Goal: Task Accomplishment & Management: Complete application form

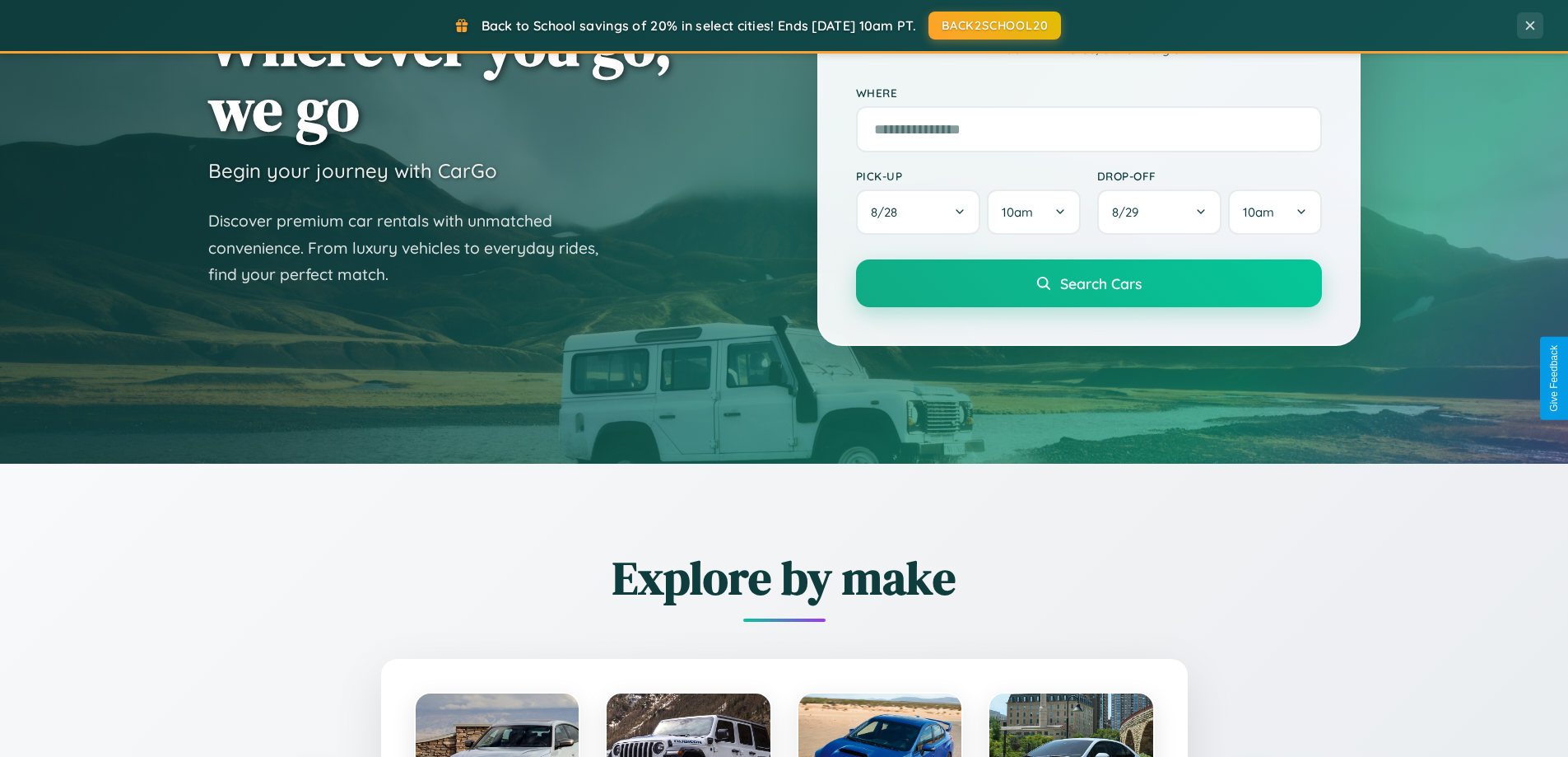
scroll to position [3168, 0]
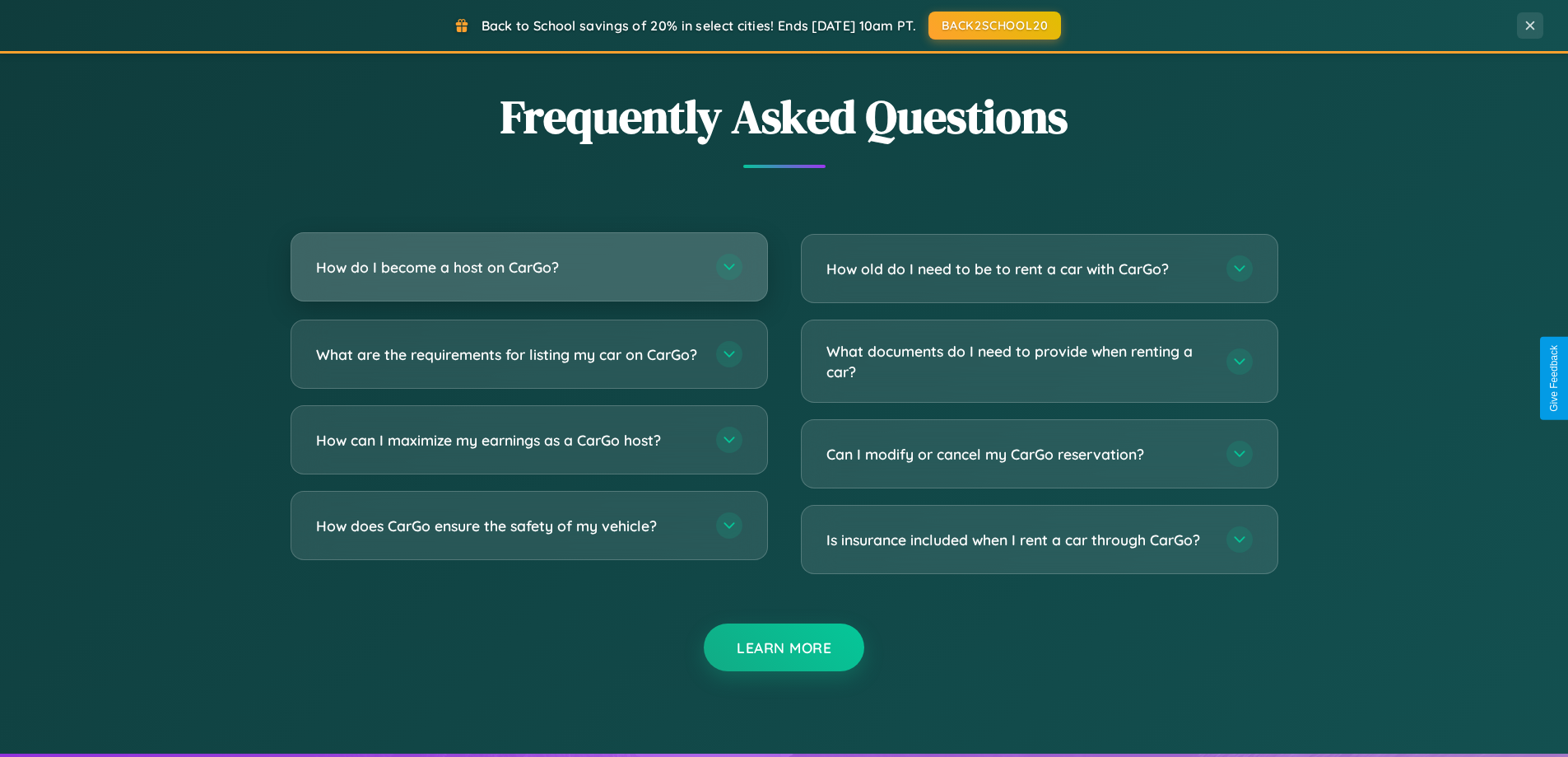
click at [529, 268] on h3 "How do I become a host on CarGo?" at bounding box center [508, 268] width 384 height 21
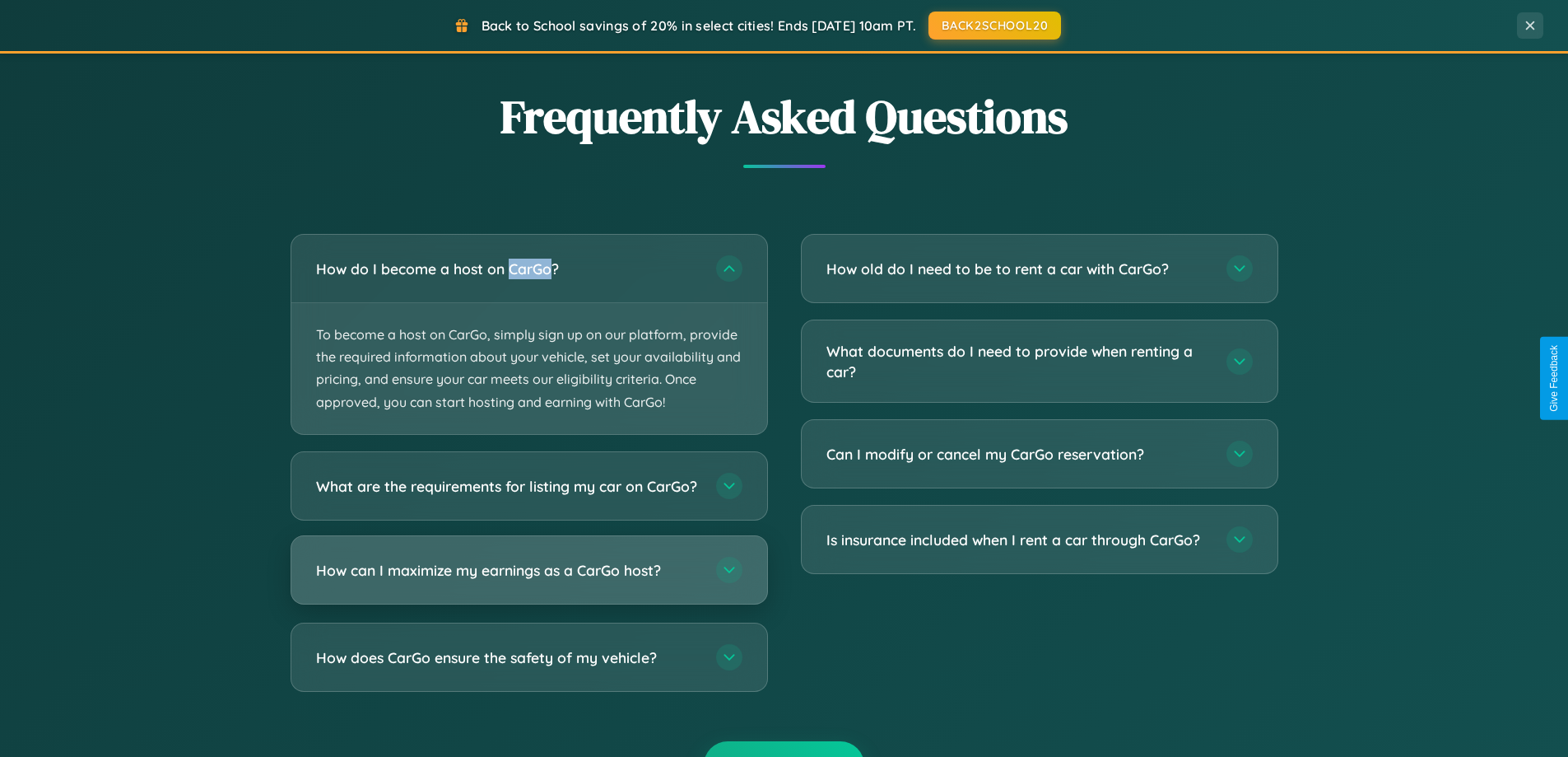
click at [529, 580] on h3 "How can I maximize my earnings as a CarGo host?" at bounding box center [508, 570] width 384 height 21
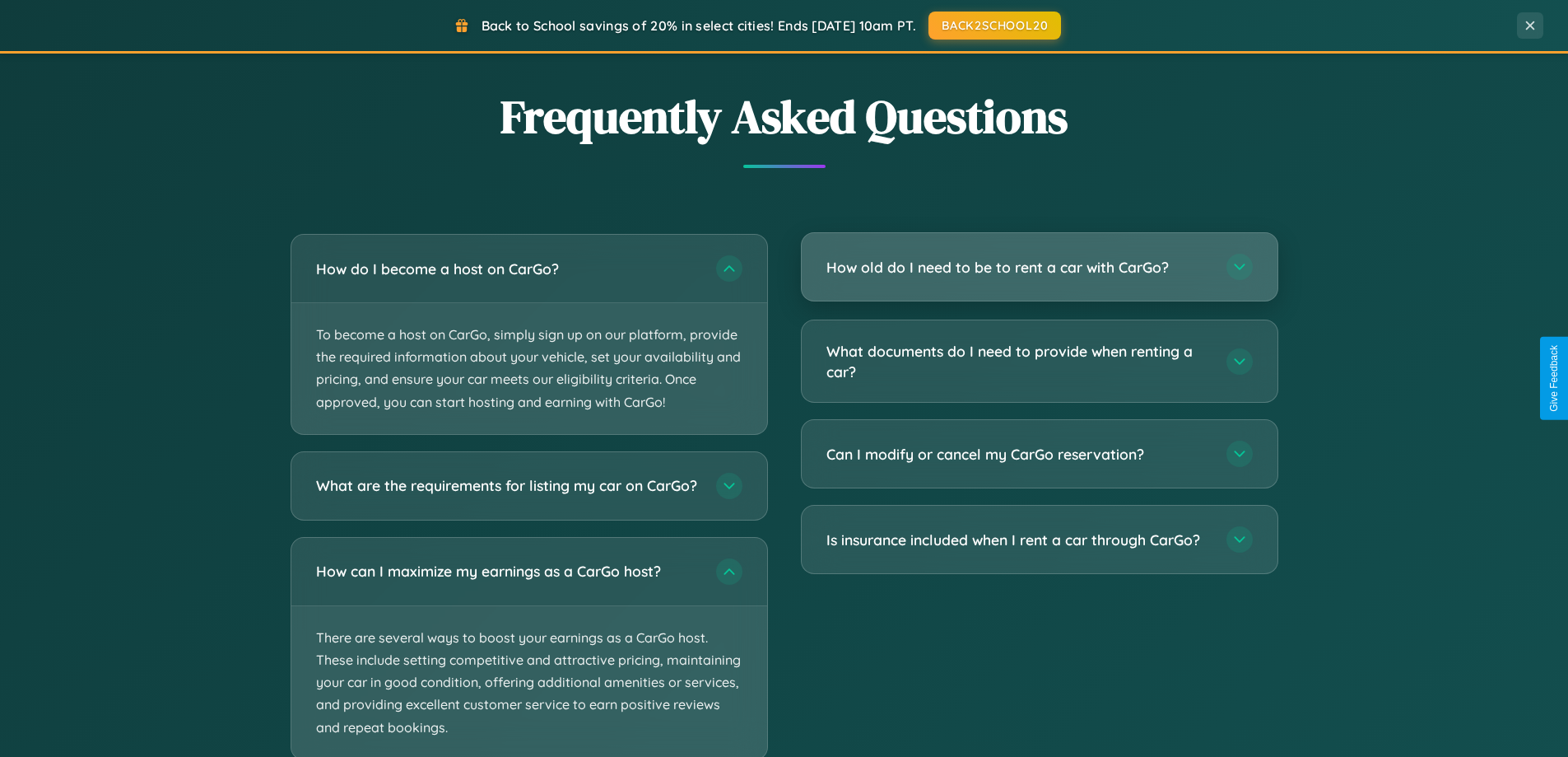
click at [1039, 268] on h3 "How old do I need to be to rent a car with CarGo?" at bounding box center [1019, 268] width 384 height 21
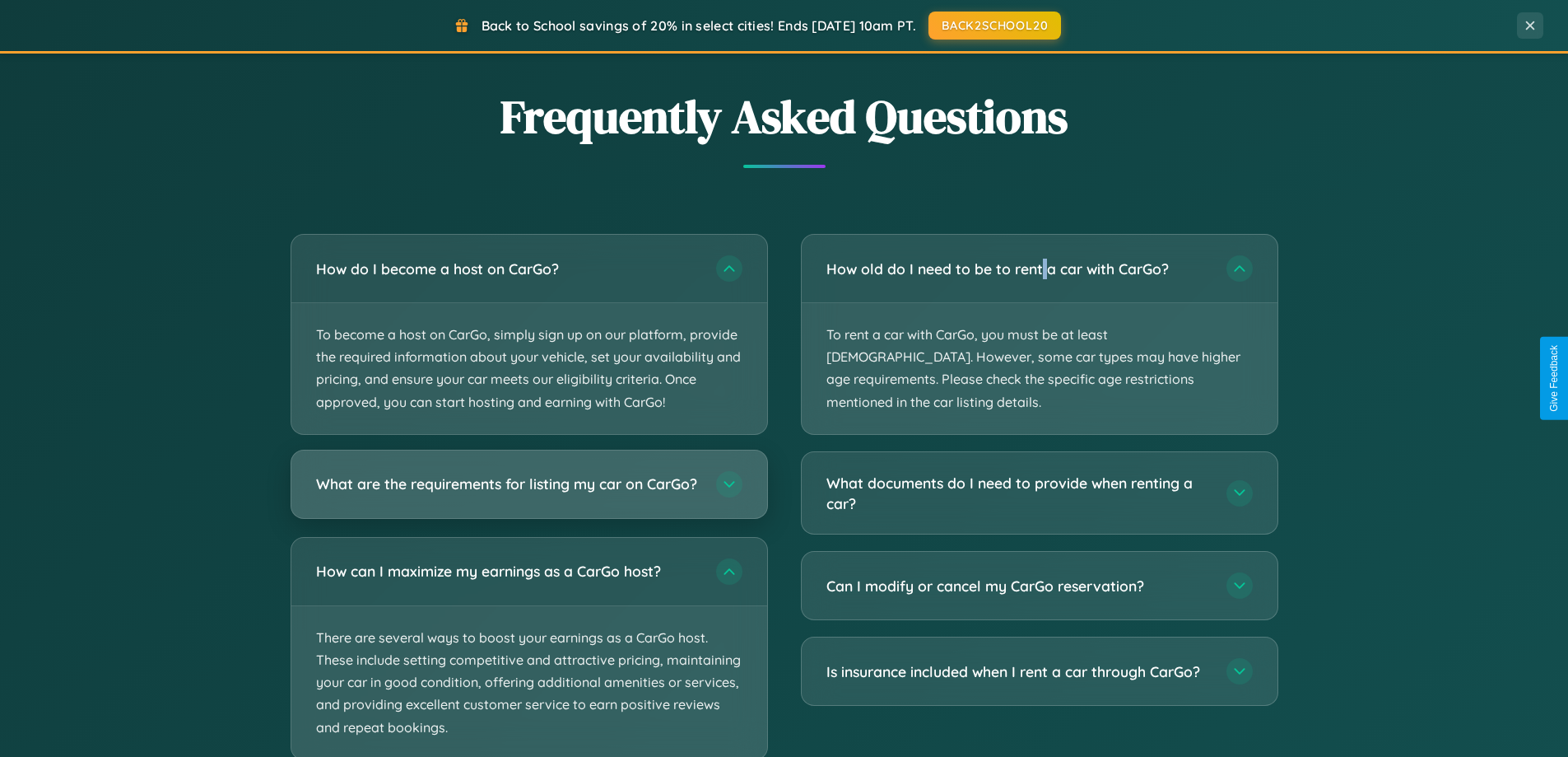
click at [529, 490] on h3 "What are the requirements for listing my car on CarGo?" at bounding box center [508, 484] width 384 height 21
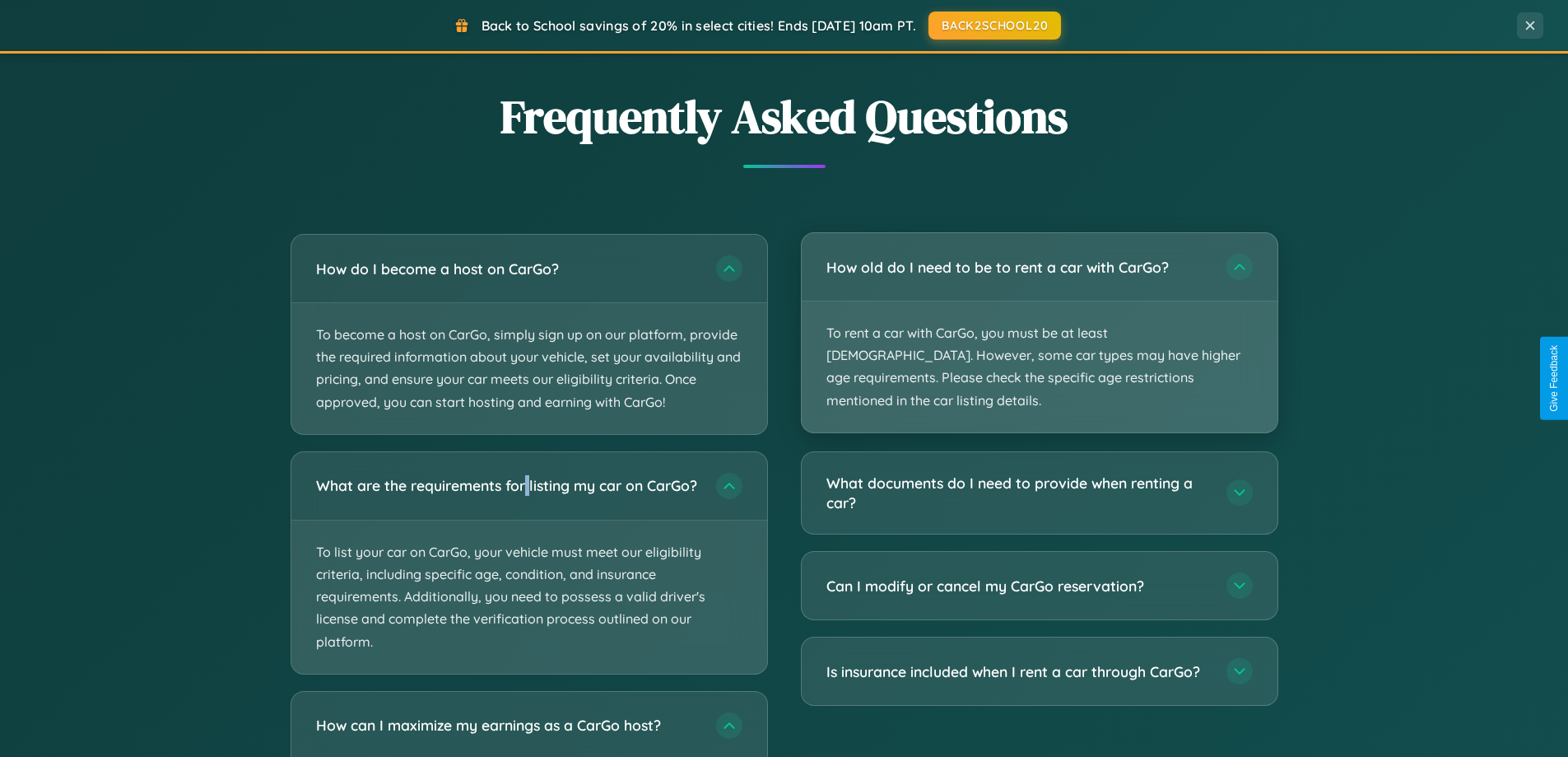
click at [1039, 321] on p "To rent a car with CarGo, you must be at least [DEMOGRAPHIC_DATA]. However, som…" at bounding box center [1039, 367] width 476 height 131
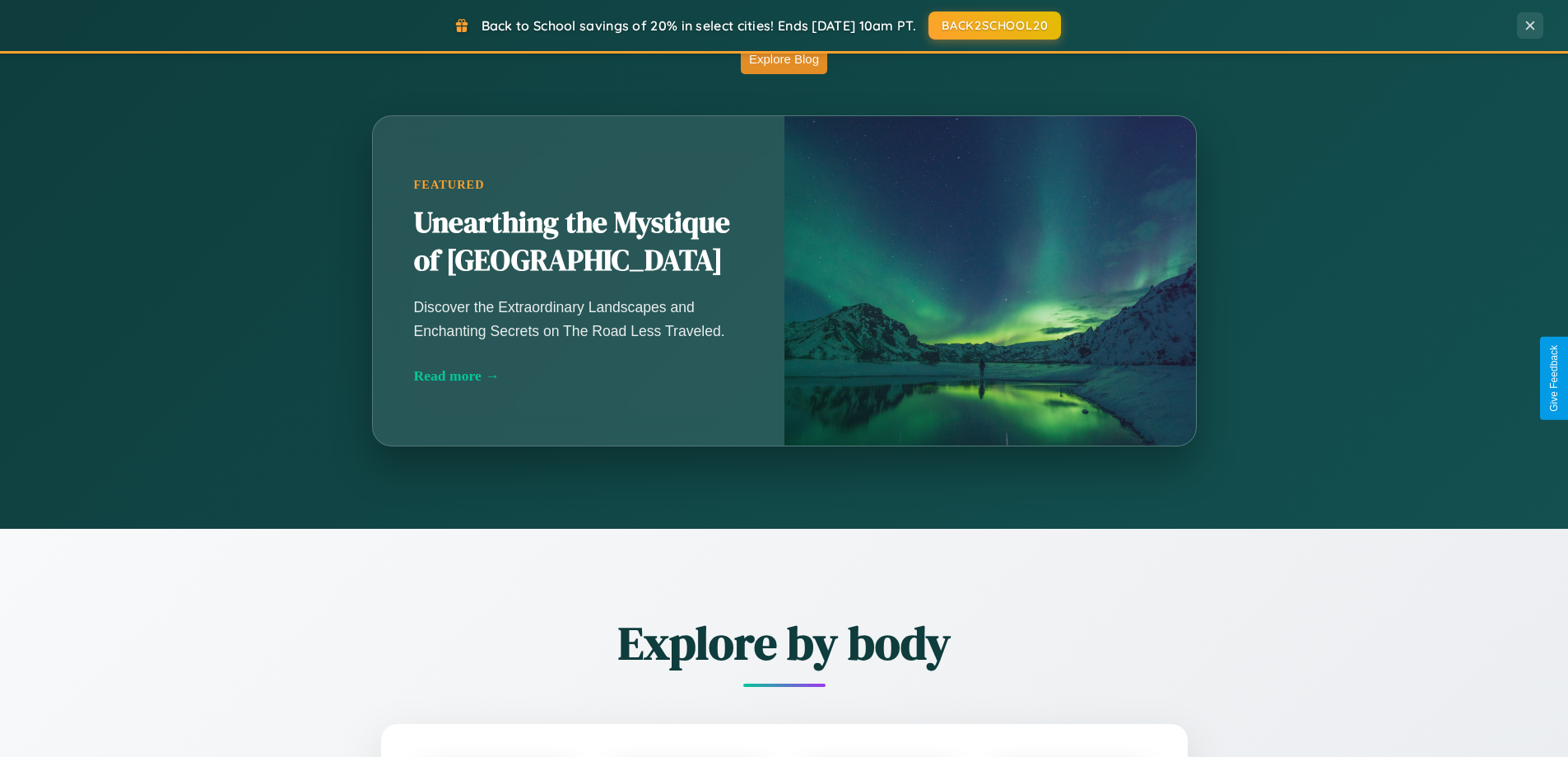
scroll to position [710, 0]
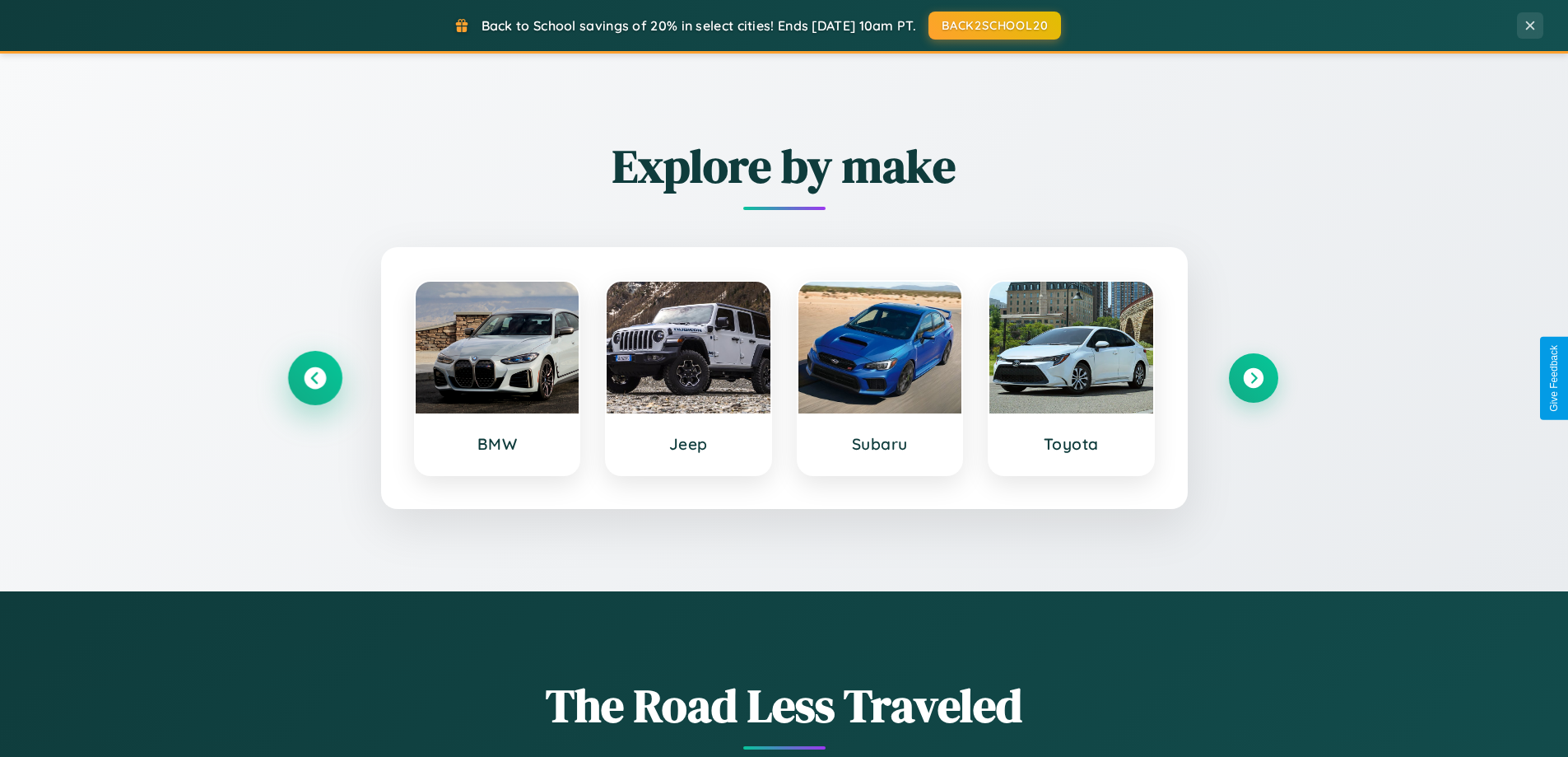
click at [314, 378] on icon at bounding box center [315, 378] width 22 height 22
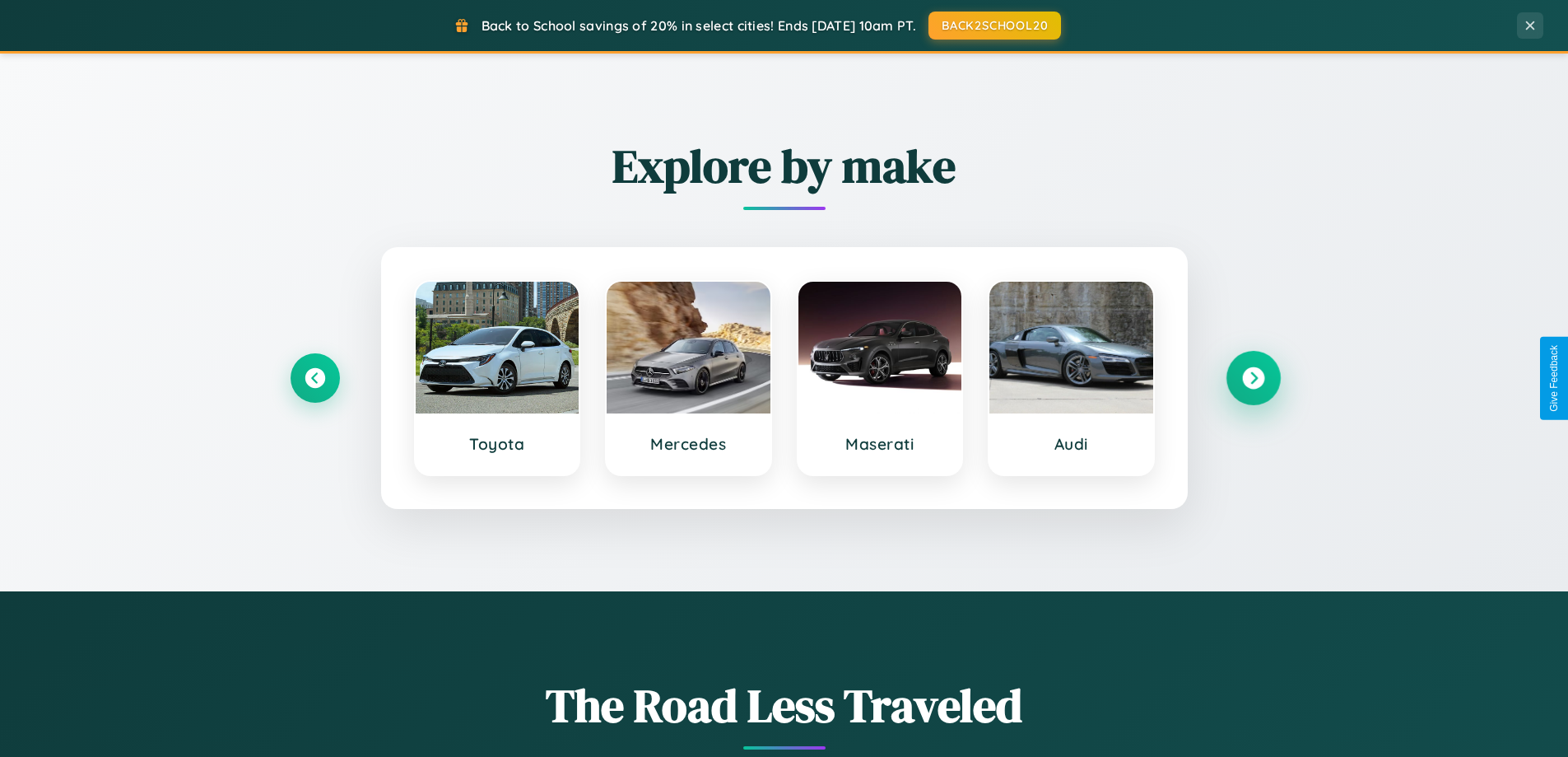
click at [1253, 378] on icon at bounding box center [1254, 378] width 22 height 22
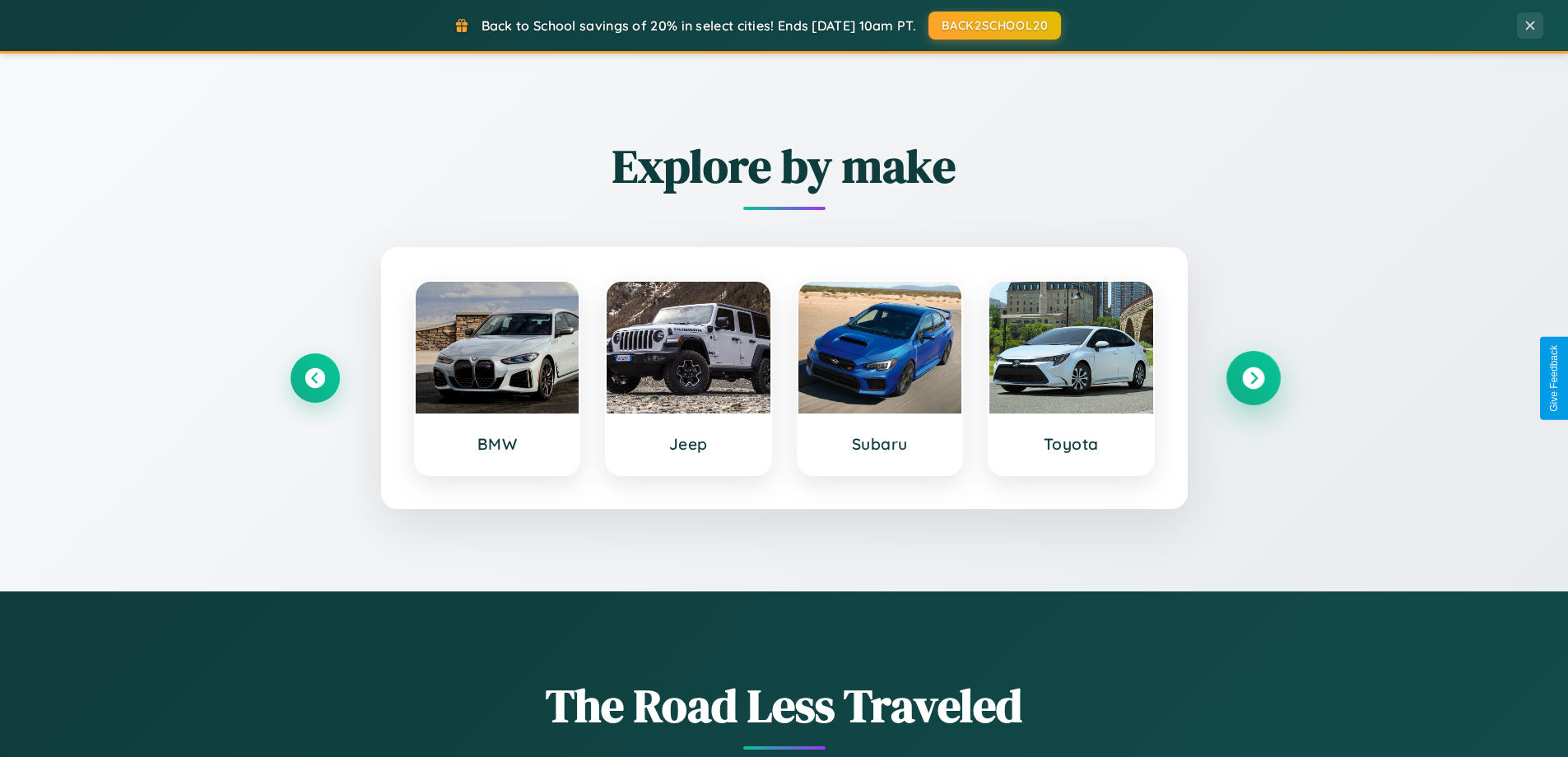
click at [1253, 378] on icon at bounding box center [1254, 378] width 22 height 22
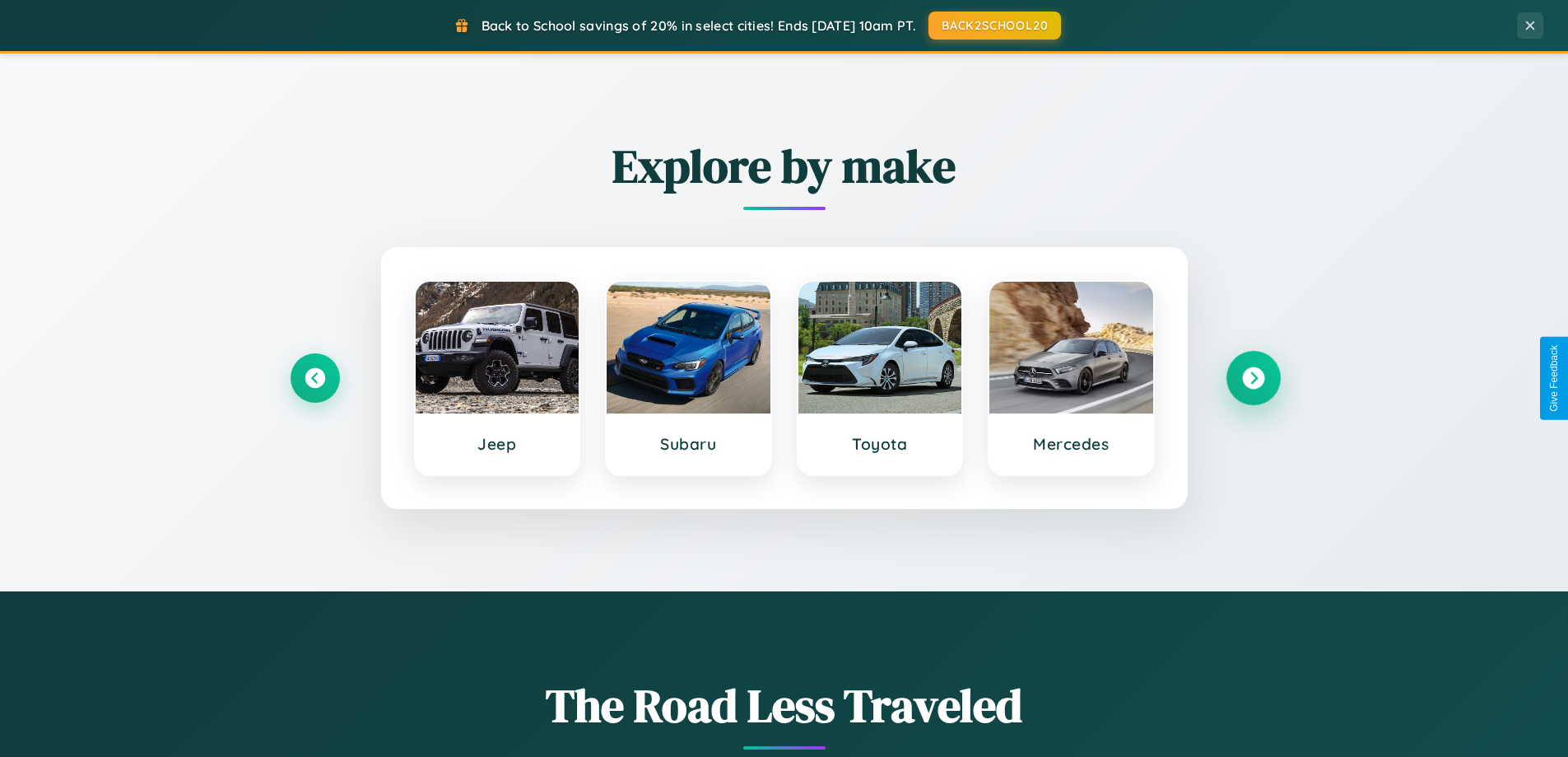
click at [1253, 378] on icon at bounding box center [1254, 378] width 22 height 22
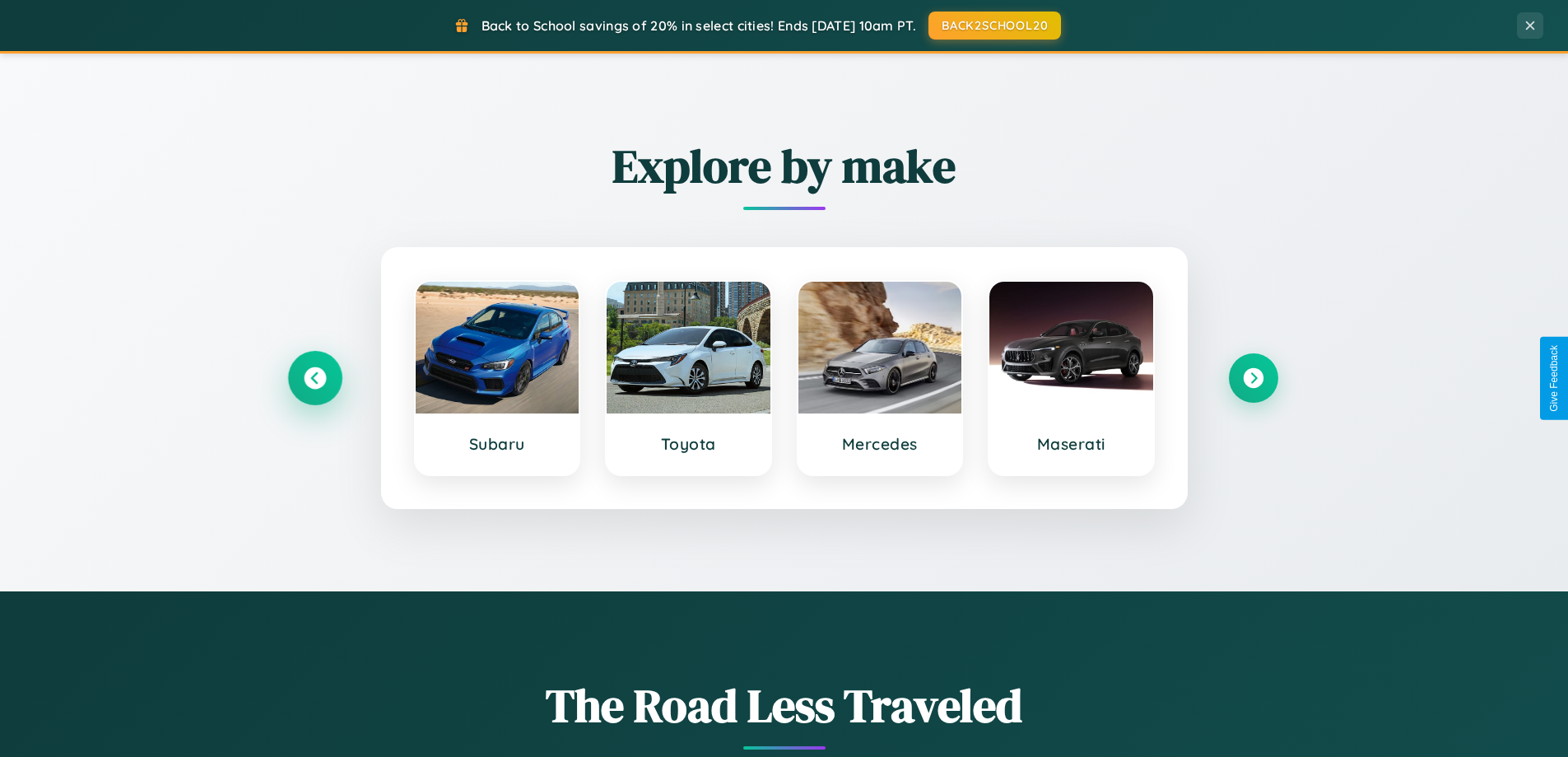
click at [314, 378] on icon at bounding box center [315, 378] width 22 height 22
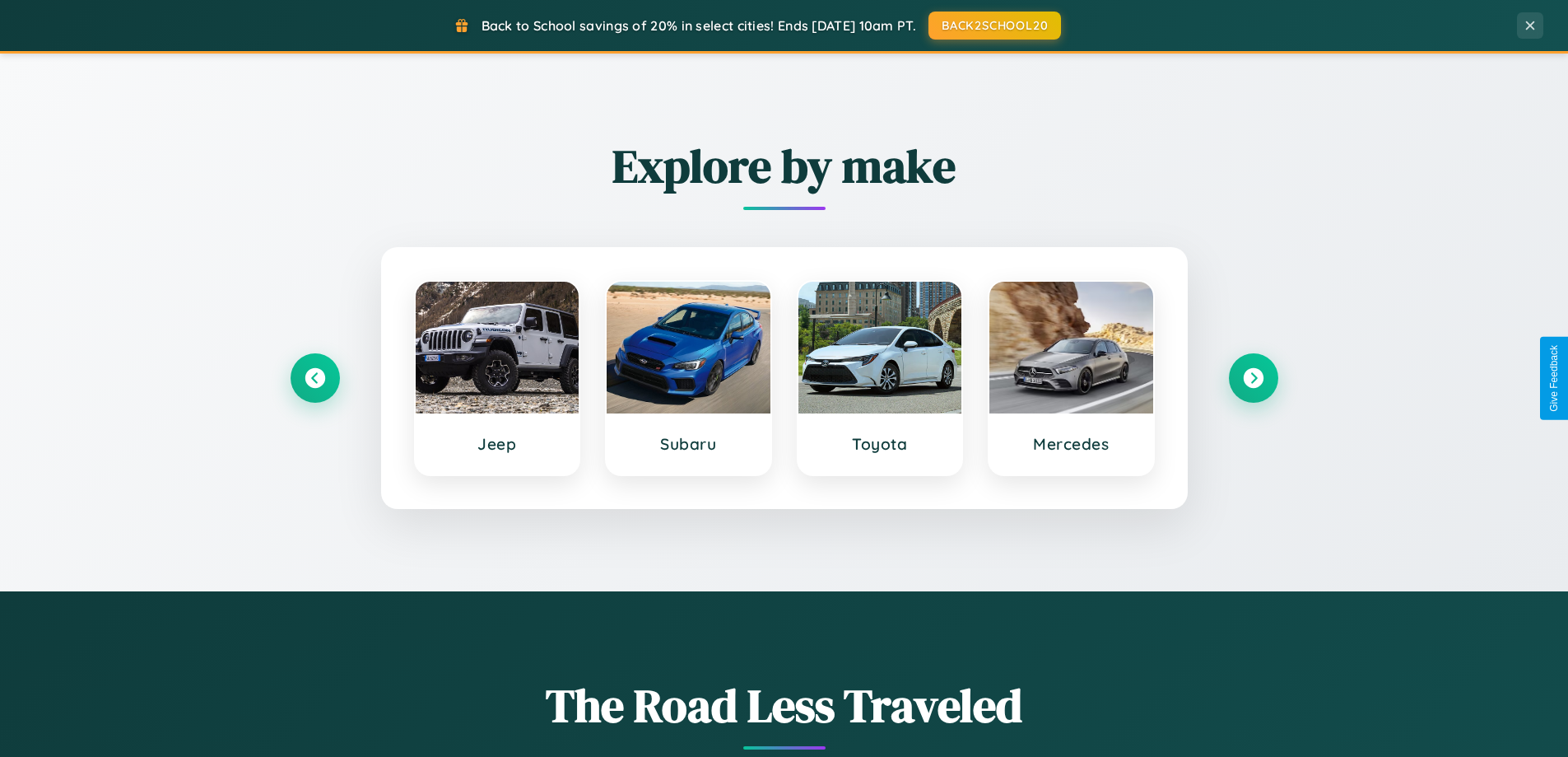
scroll to position [0, 0]
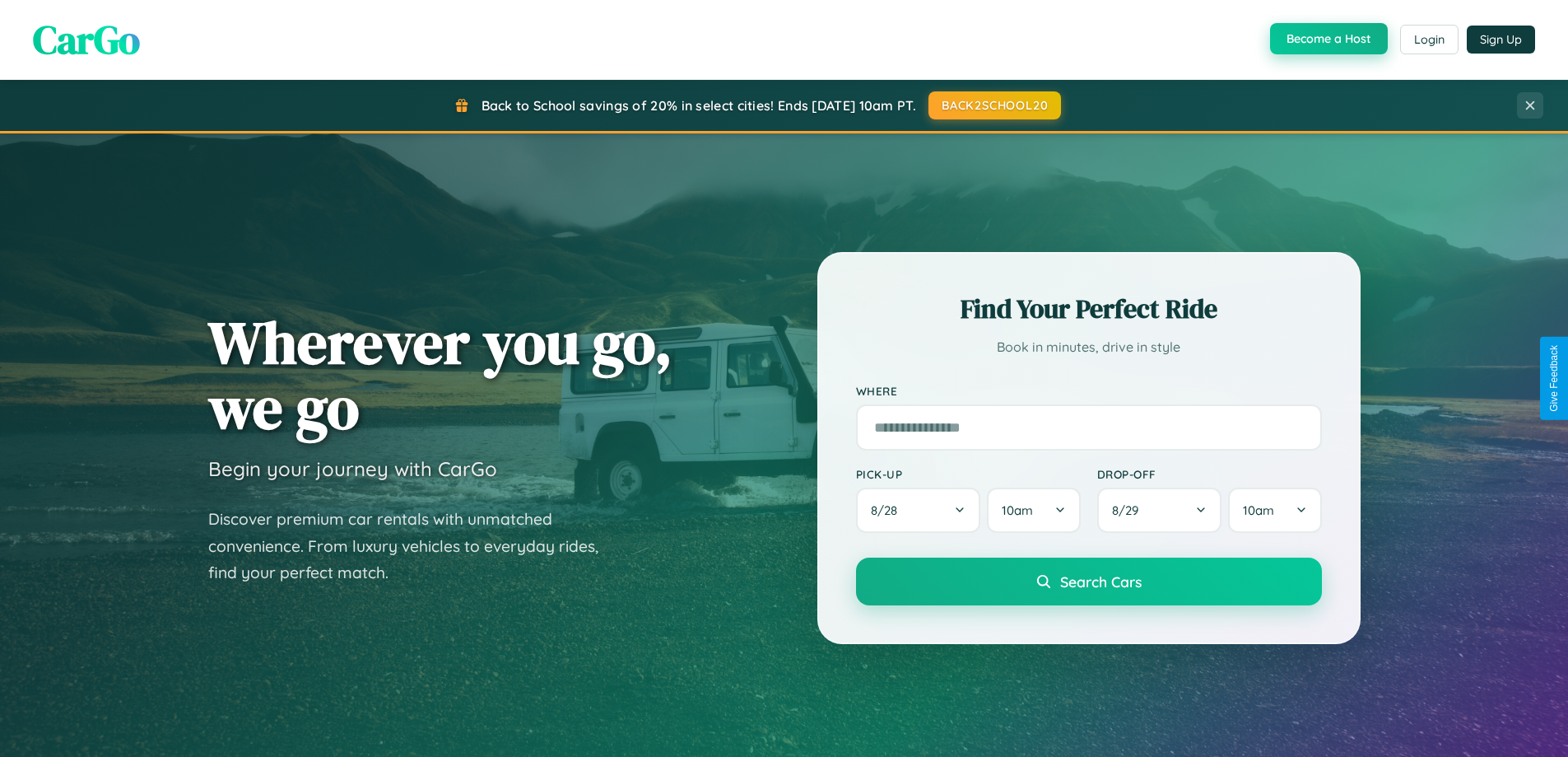
click at [1328, 39] on button "Become a Host" at bounding box center [1329, 38] width 118 height 31
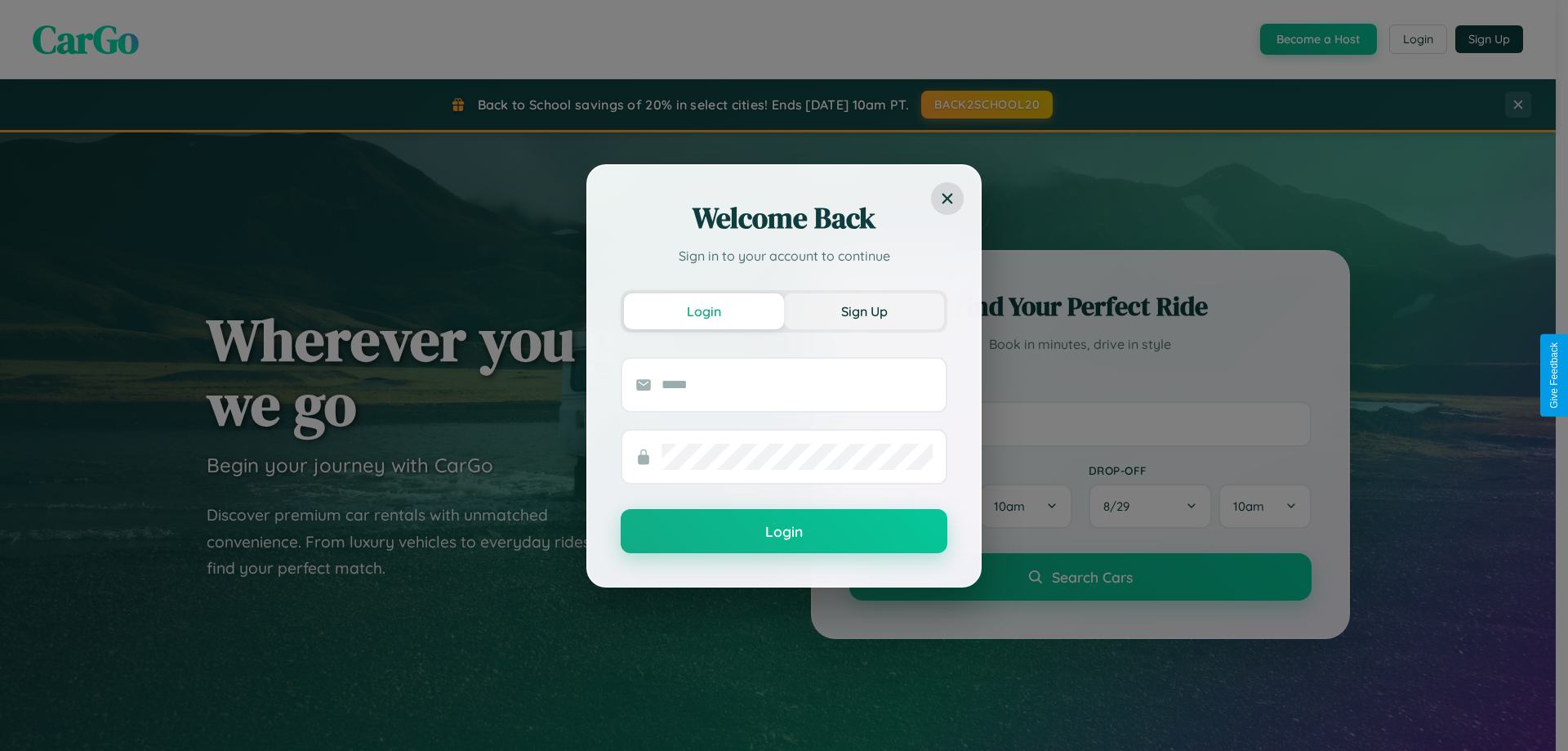
click at [864, 310] on button "Sign Up" at bounding box center [864, 311] width 160 height 36
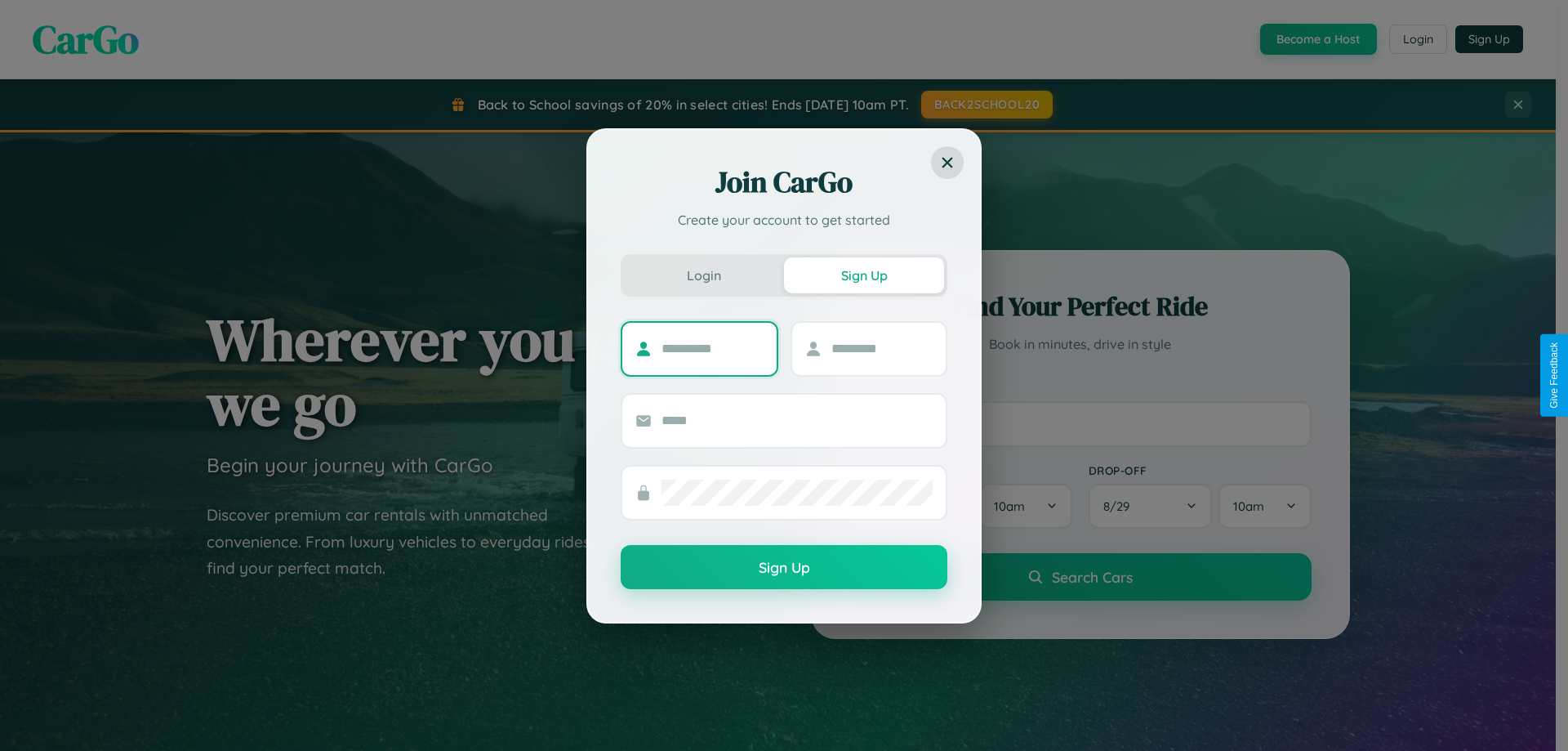
click at [712, 348] on input "text" at bounding box center [713, 349] width 102 height 26
type input "******"
click at [881, 348] on input "text" at bounding box center [882, 349] width 102 height 26
type input "*****"
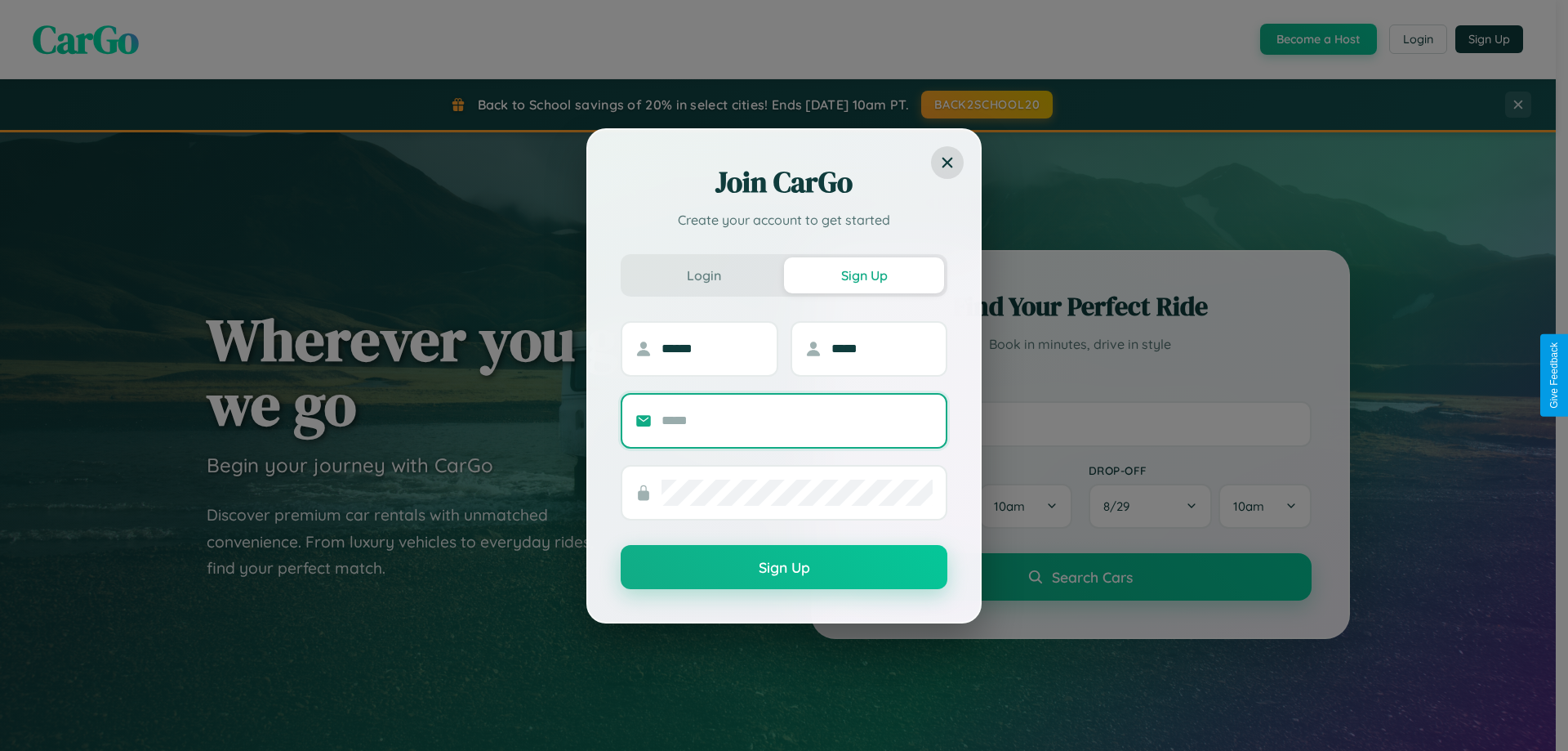
click at [797, 420] on input "text" at bounding box center [797, 421] width 271 height 26
type input "**********"
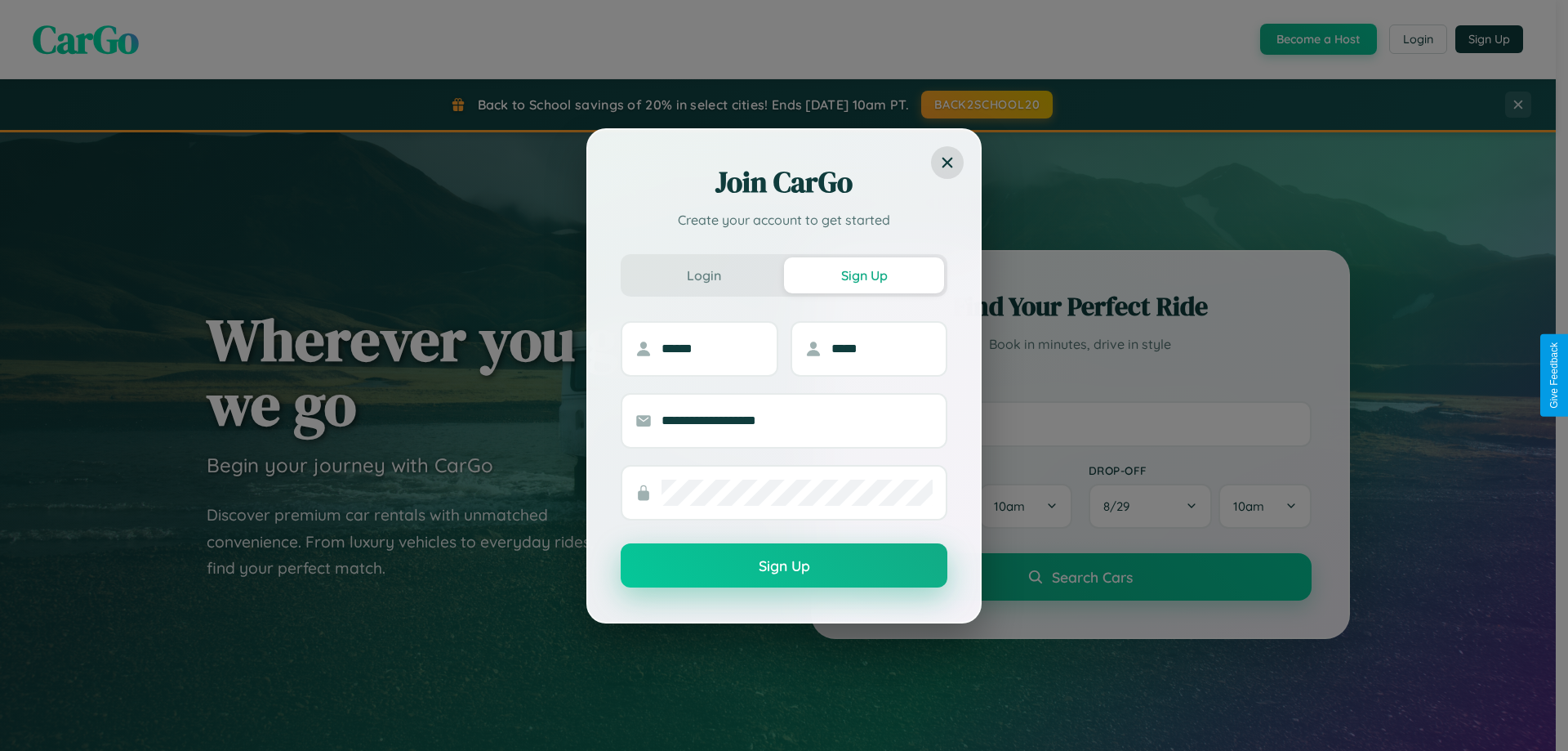
click at [784, 566] on button "Sign Up" at bounding box center [784, 565] width 327 height 45
